Goal: Check status: Check status

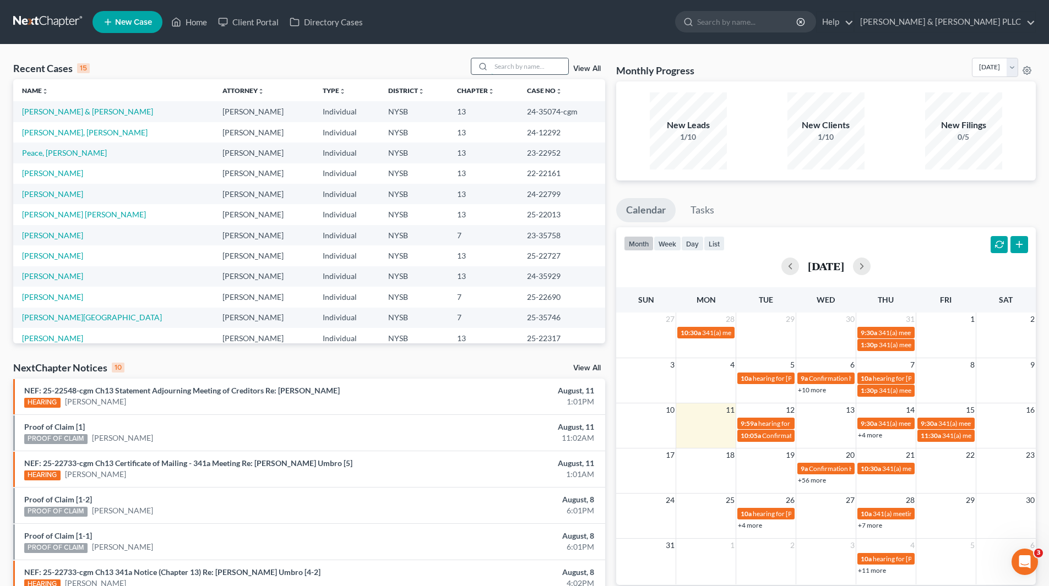
click at [555, 63] on input "search" at bounding box center [529, 66] width 77 height 16
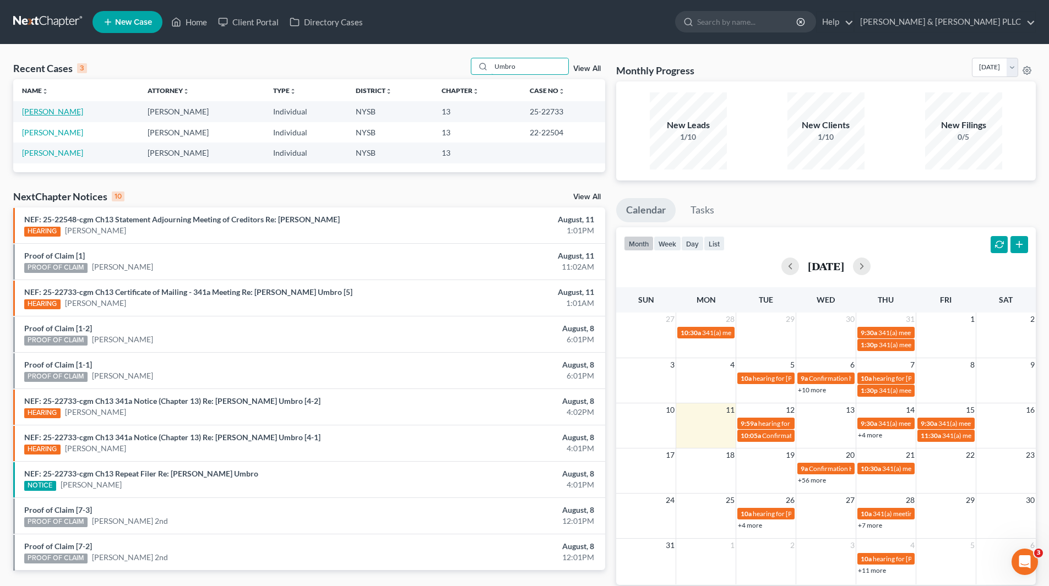
type input "Umbro"
click at [62, 113] on link "[PERSON_NAME]" at bounding box center [52, 111] width 61 height 9
select select "6"
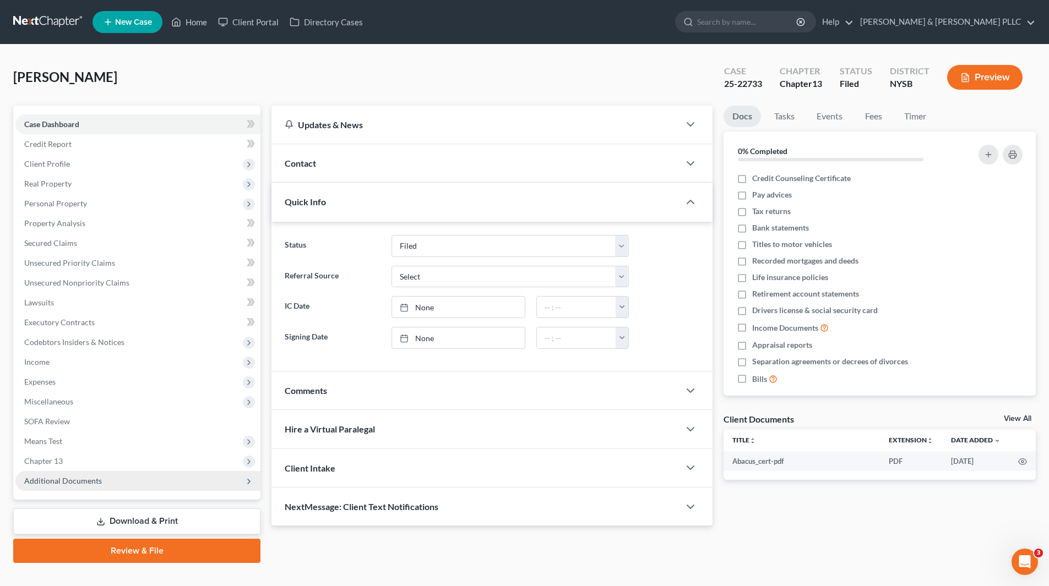
click at [70, 480] on span "Additional Documents" at bounding box center [63, 480] width 78 height 9
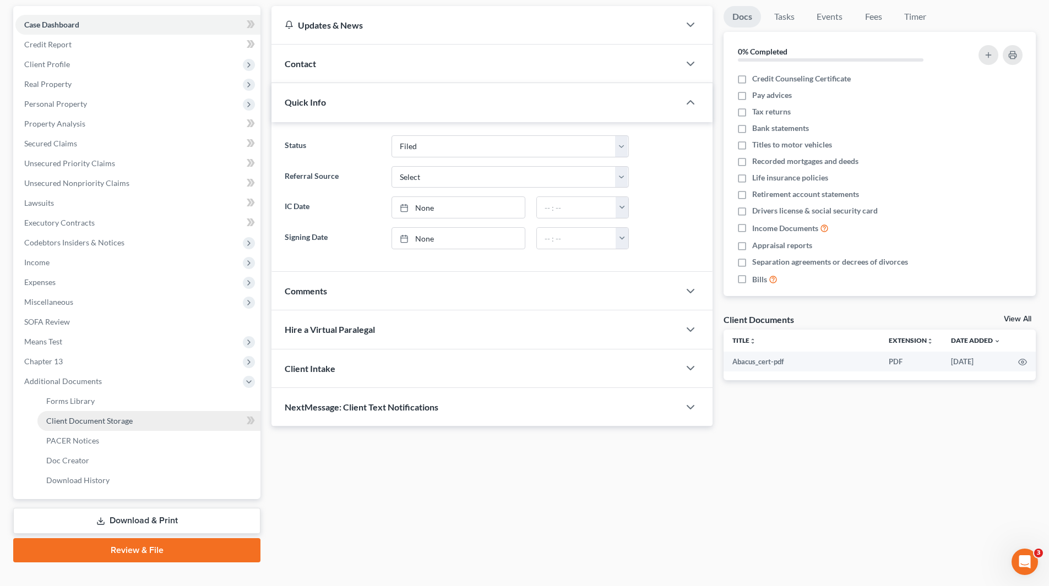
scroll to position [110, 0]
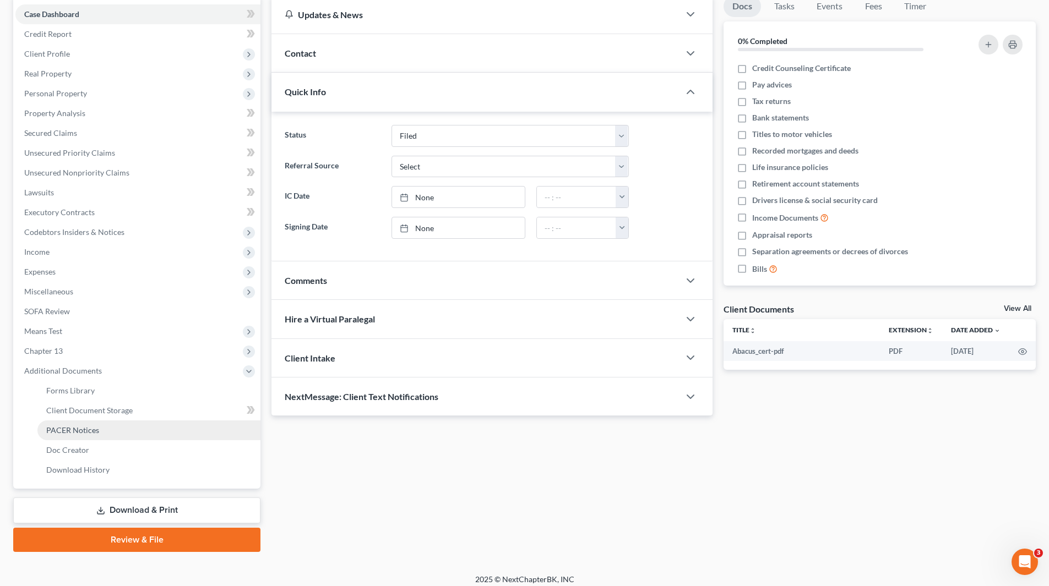
click at [94, 436] on link "PACER Notices" at bounding box center [148, 431] width 223 height 20
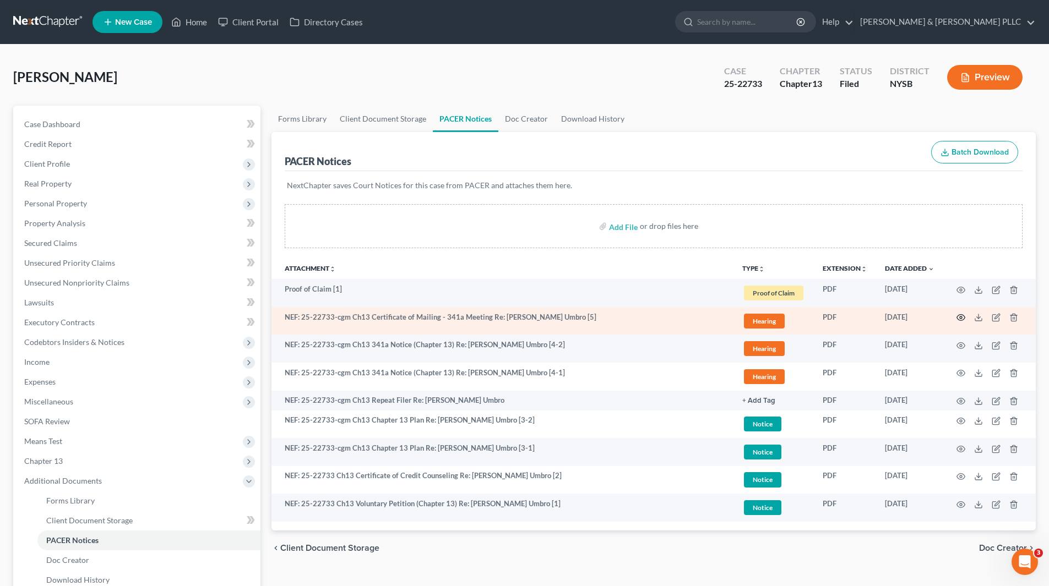
click at [964, 320] on icon "button" at bounding box center [960, 317] width 9 height 9
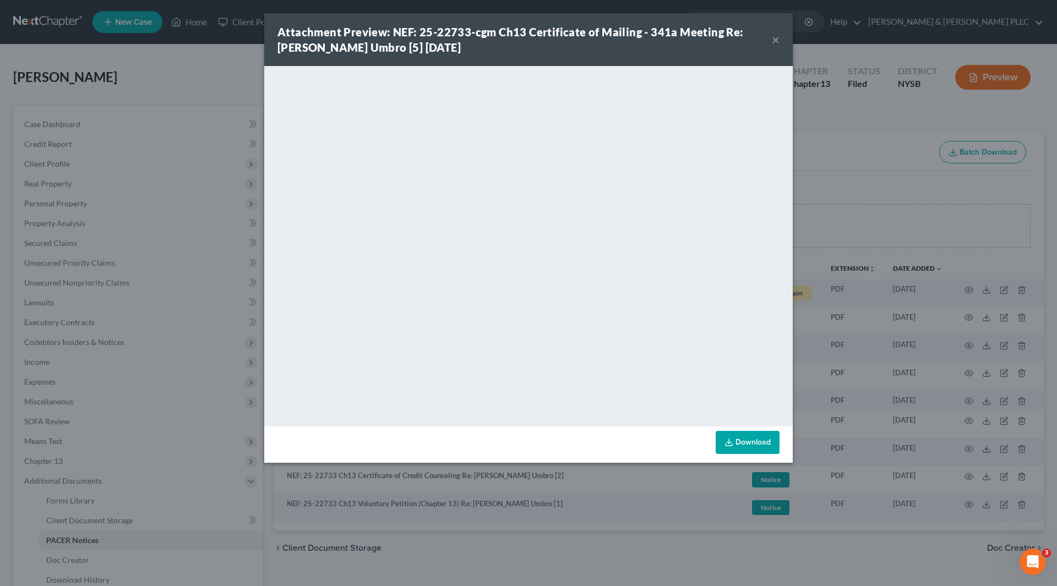
click at [777, 39] on button "×" at bounding box center [776, 39] width 8 height 13
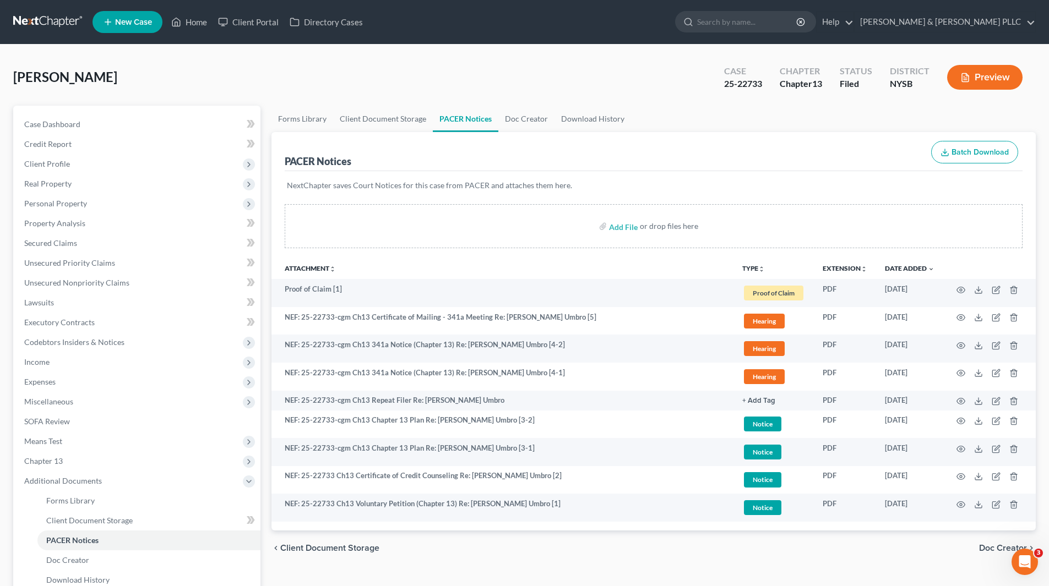
select select "6"
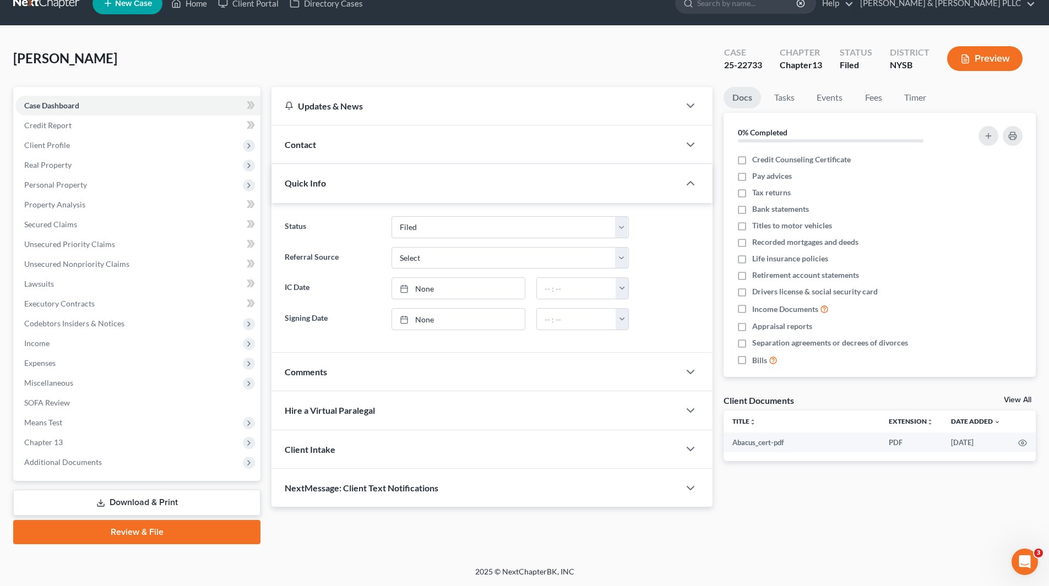
scroll to position [19, 0]
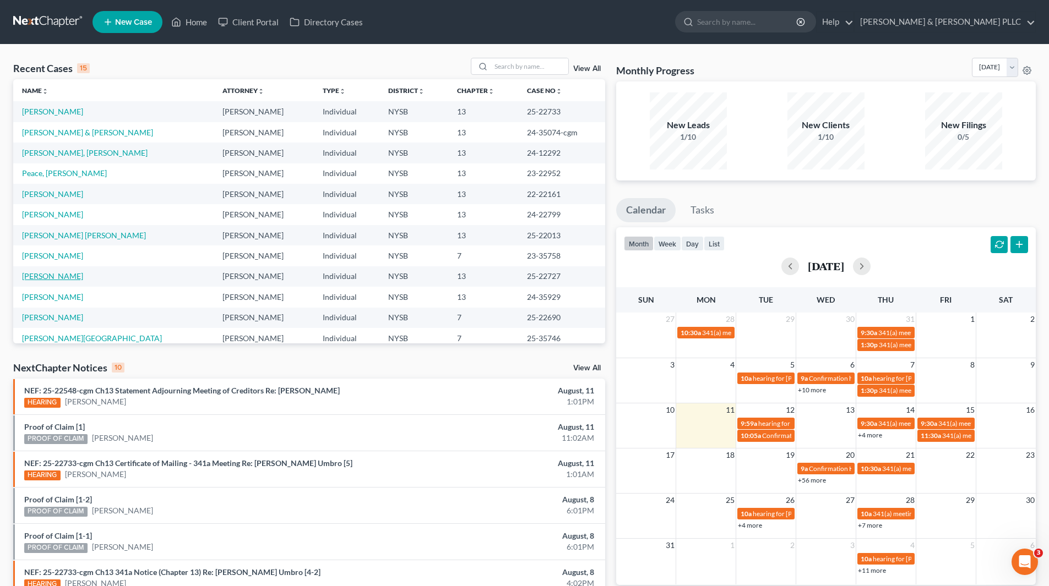
click at [75, 276] on link "[PERSON_NAME]" at bounding box center [52, 275] width 61 height 9
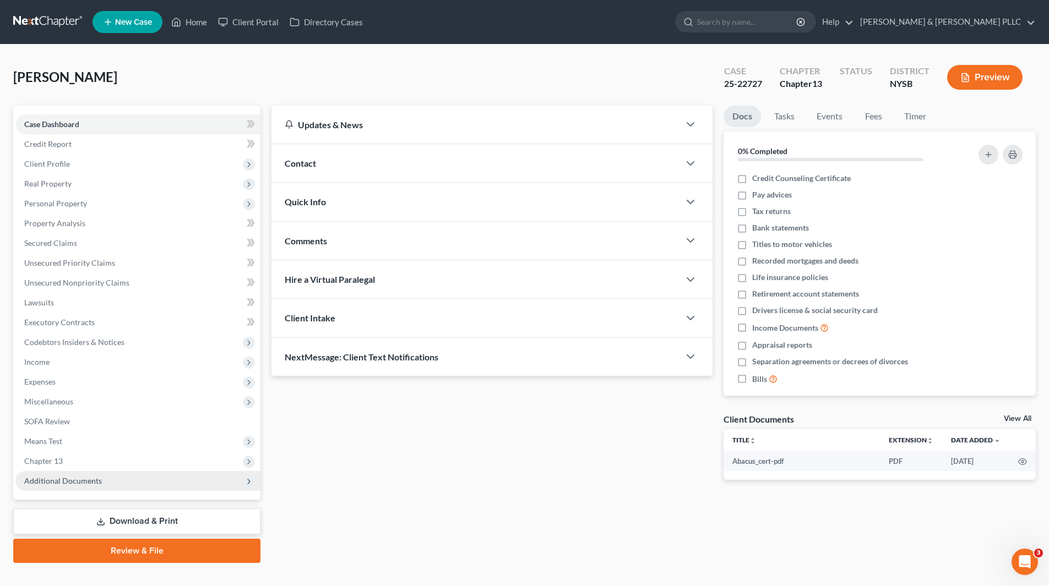
click at [92, 479] on span "Additional Documents" at bounding box center [63, 480] width 78 height 9
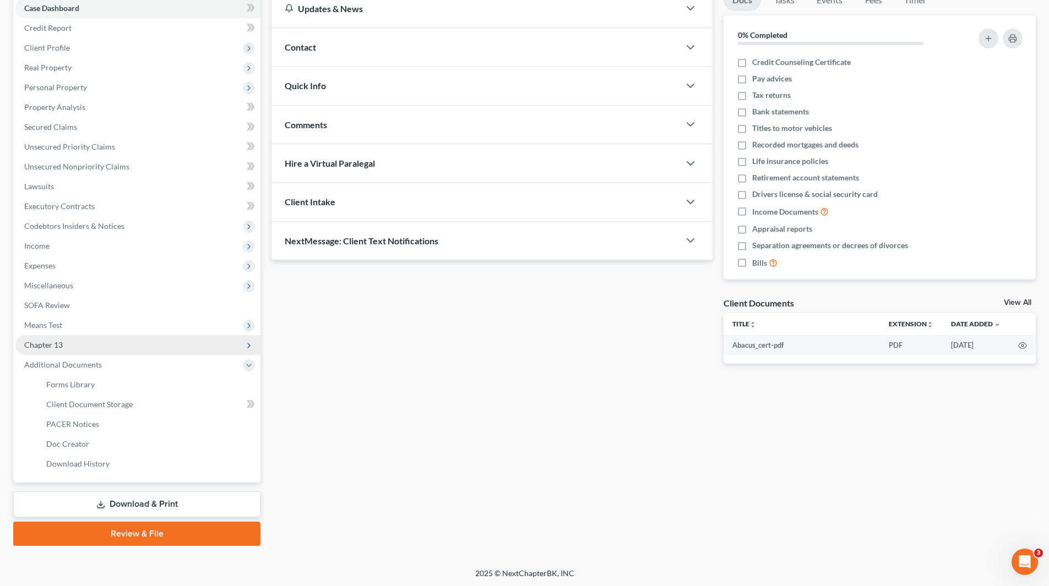
scroll to position [118, 0]
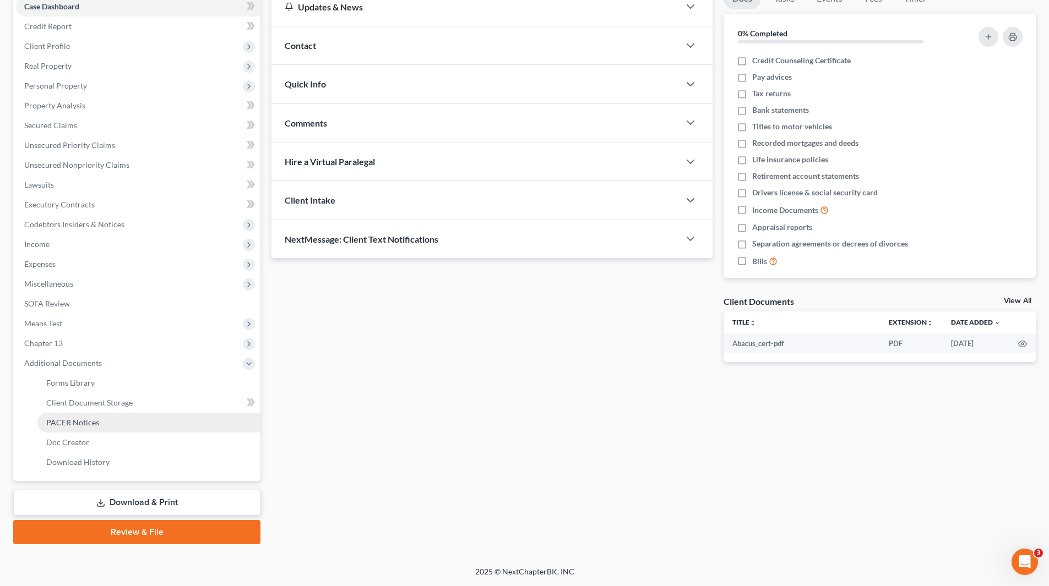
click at [94, 426] on span "PACER Notices" at bounding box center [72, 422] width 53 height 9
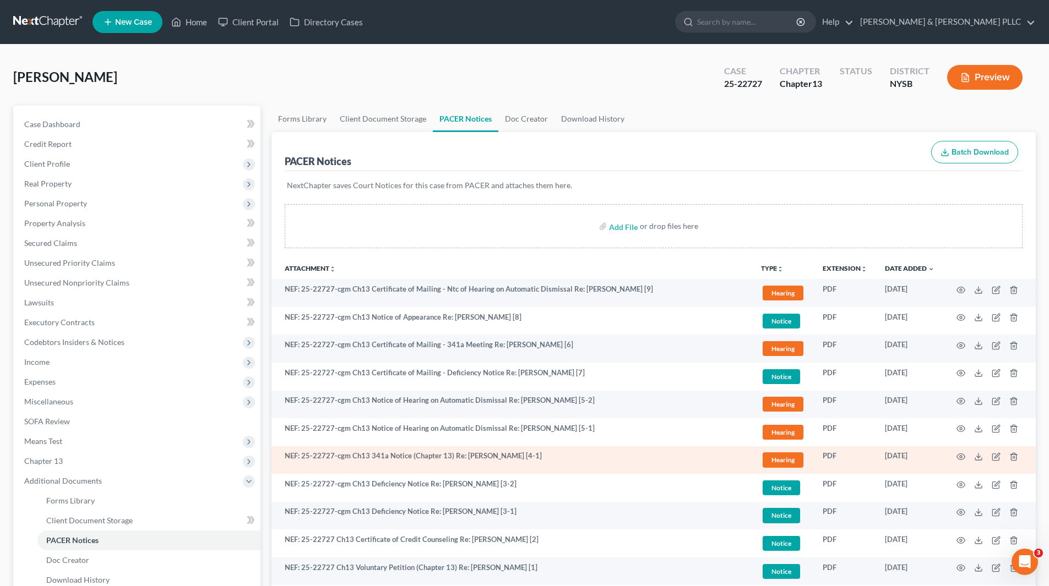
scroll to position [55, 0]
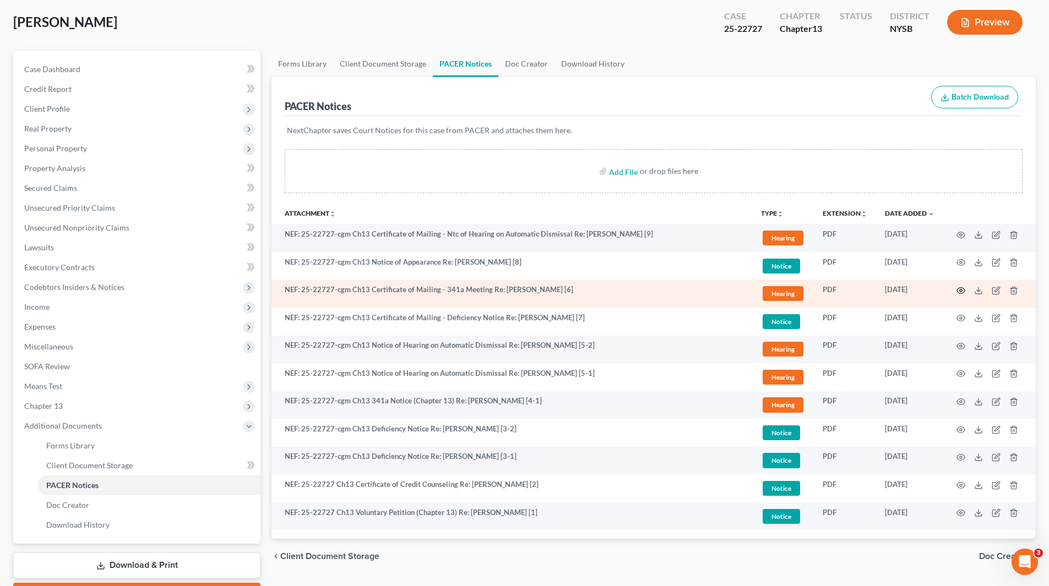
click at [962, 291] on icon "button" at bounding box center [960, 290] width 9 height 9
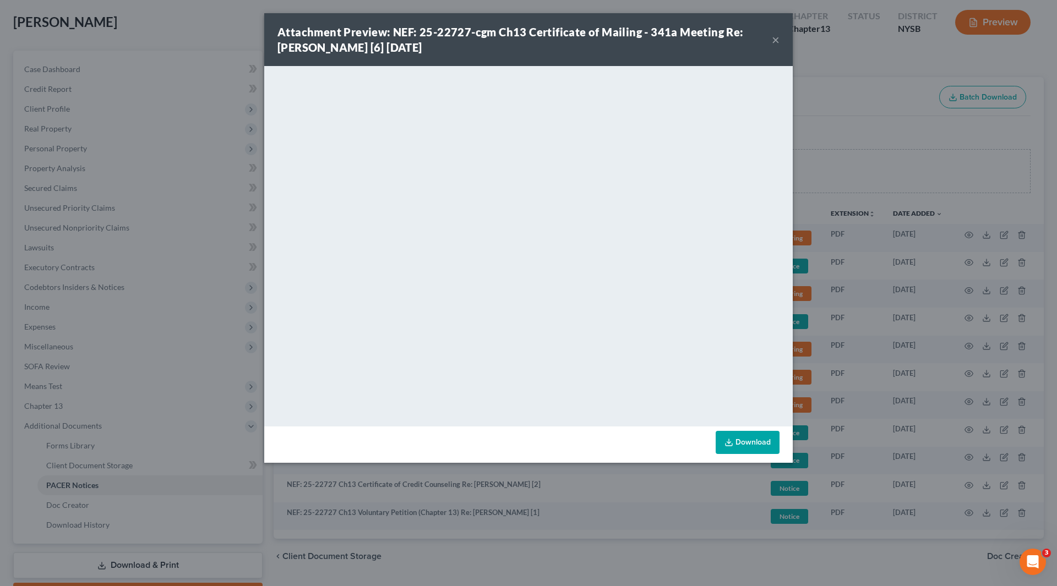
click at [780, 39] on div "Attachment Preview: NEF: 25-22727-cgm Ch13 Certificate of Mailing - 341a Meetin…" at bounding box center [528, 39] width 529 height 53
click at [775, 35] on button "×" at bounding box center [776, 39] width 8 height 13
